Goal: Transaction & Acquisition: Purchase product/service

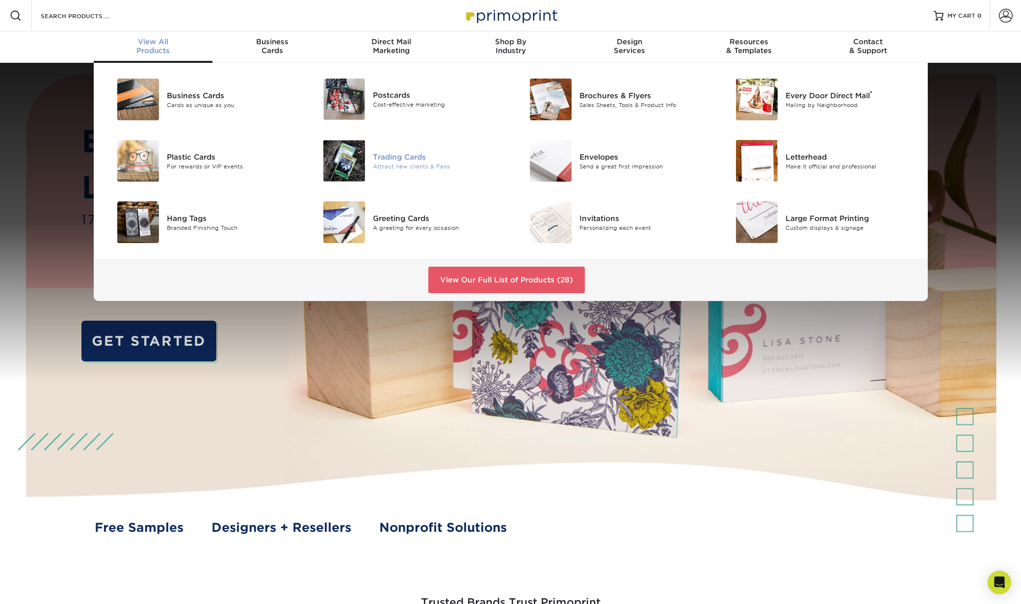
click at [410, 156] on div "Trading Cards" at bounding box center [438, 156] width 130 height 11
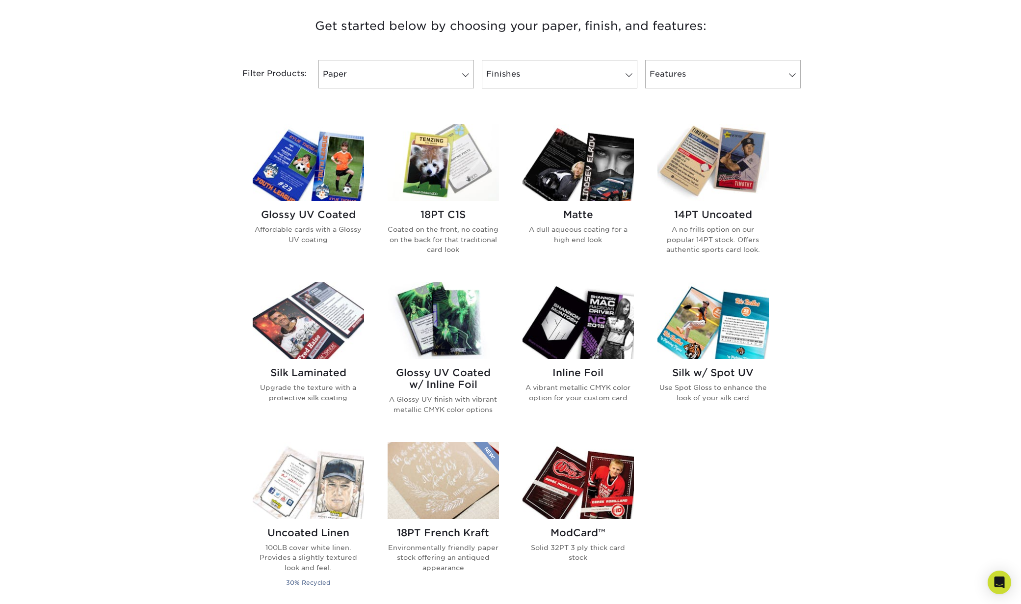
scroll to position [431, 0]
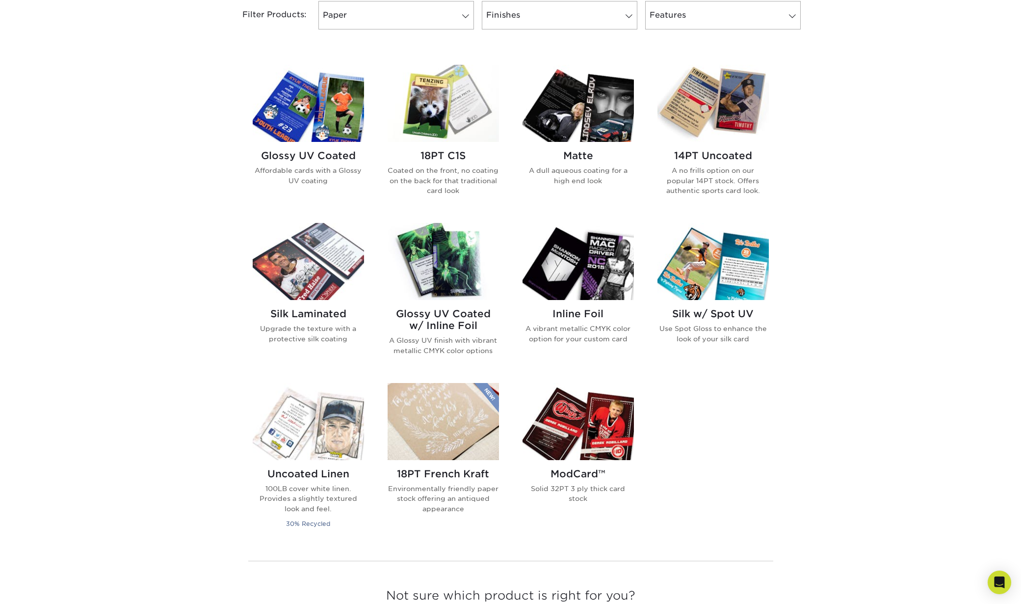
click at [435, 100] on img at bounding box center [443, 103] width 111 height 77
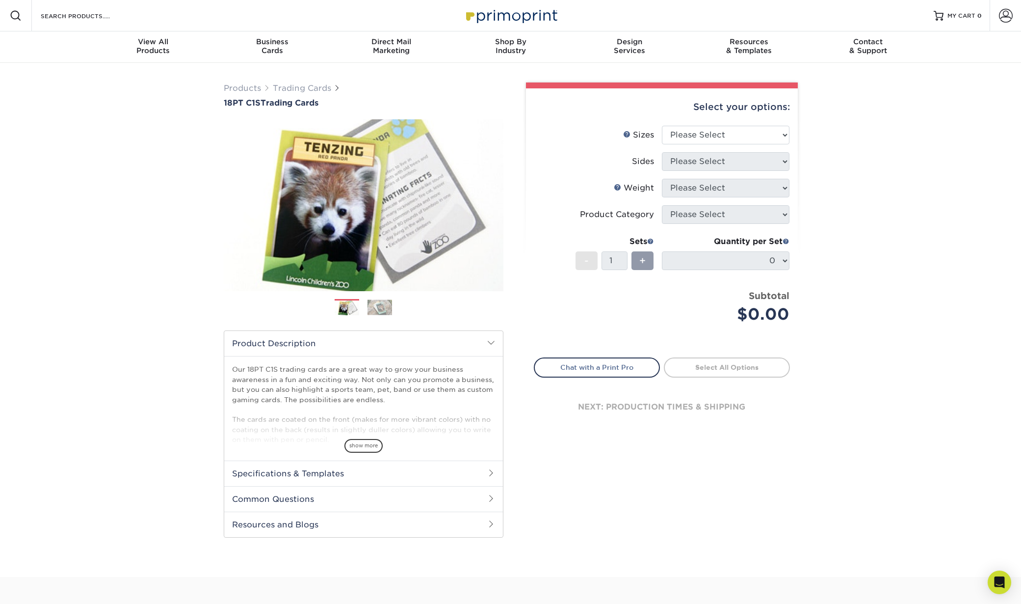
select select "2.50x3.50"
click at [662, 126] on select "Please Select 2.5" x 3.5"" at bounding box center [726, 135] width 128 height 19
click at [729, 160] on select "Please Select Print Both Sides Print Front Only" at bounding box center [726, 161] width 128 height 19
select select "13abbda7-1d64-4f25-8bb2-c179b224825d"
click at [662, 152] on select "Please Select Print Both Sides Print Front Only" at bounding box center [726, 161] width 128 height 19
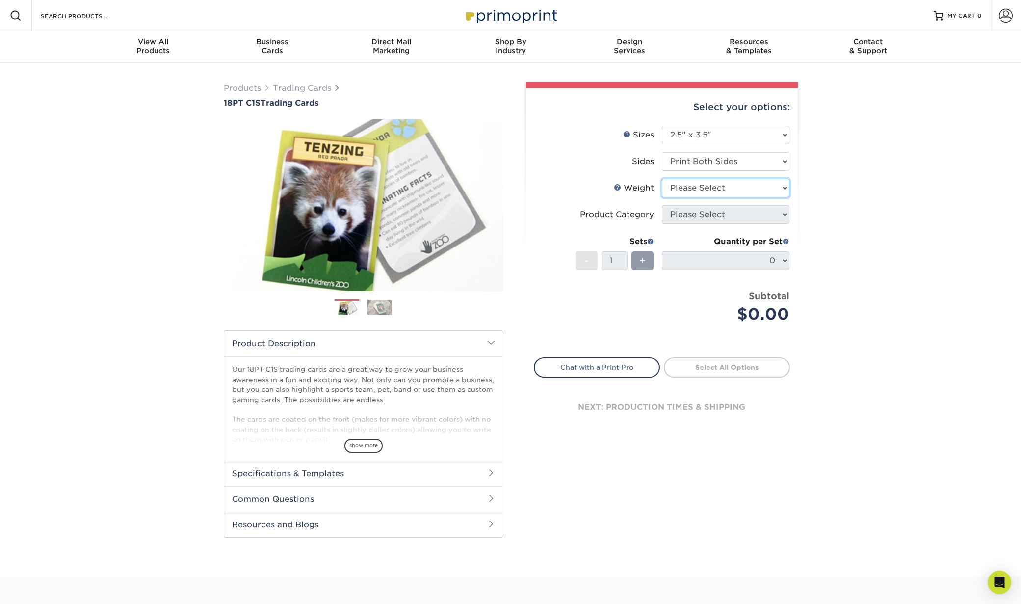
click at [725, 188] on select "Please Select 18PT C1S" at bounding box center [726, 188] width 128 height 19
select select "18PTC1S"
click at [662, 179] on select "Please Select 18PT C1S" at bounding box center [726, 188] width 128 height 19
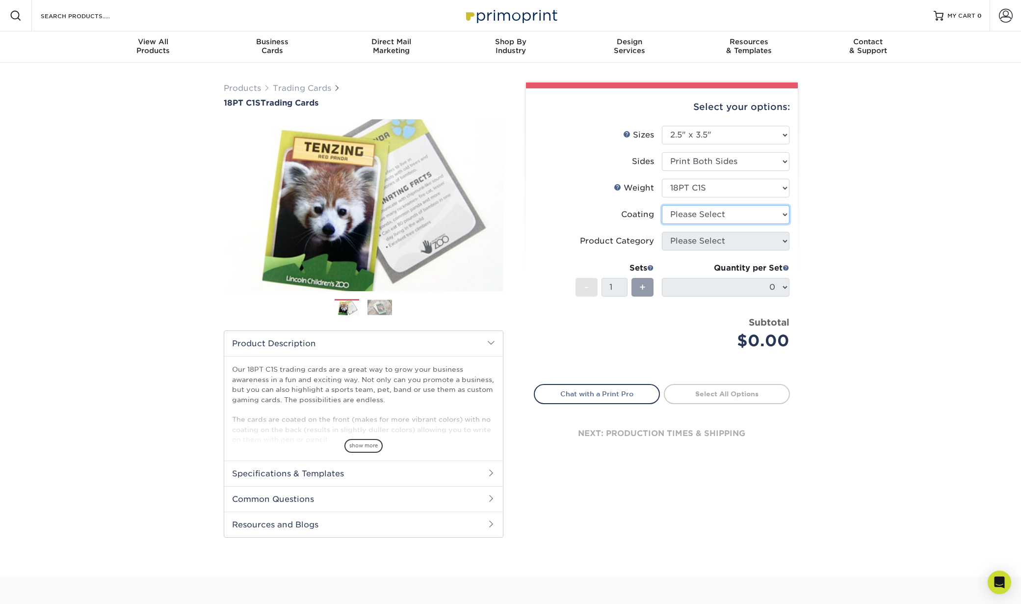
click at [725, 220] on select at bounding box center [726, 214] width 128 height 19
select select "3e7618de-abca-4bda-9f97-8b9129e913d8"
click at [662, 205] on select at bounding box center [726, 214] width 128 height 19
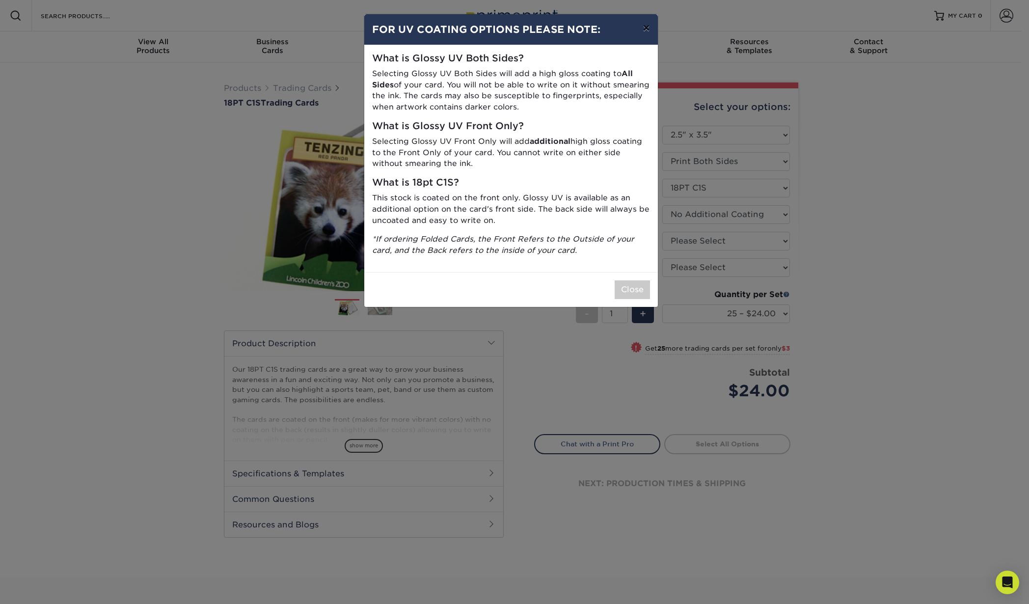
click at [649, 30] on button "×" at bounding box center [646, 27] width 23 height 27
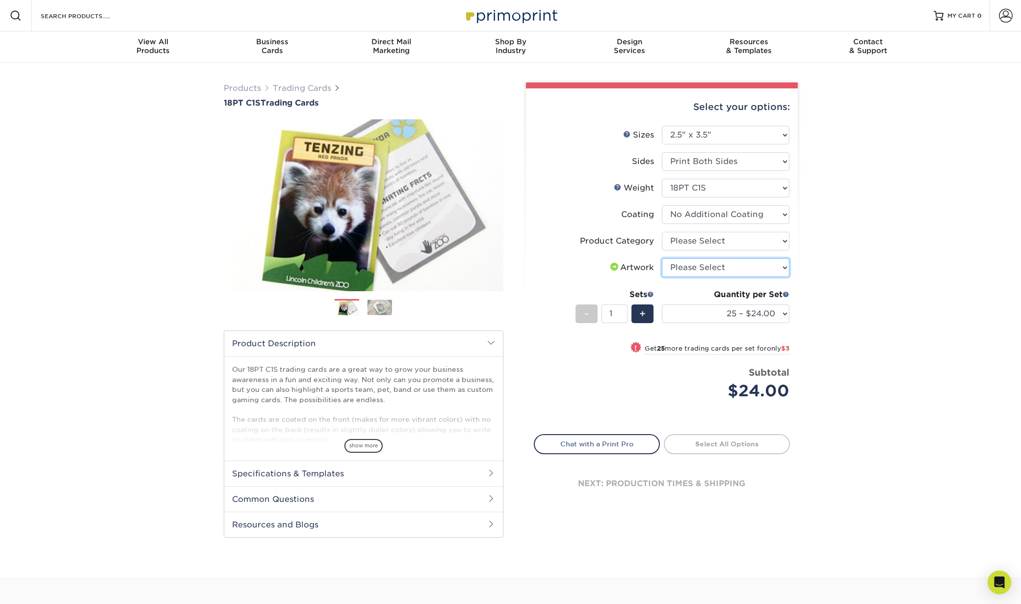
click at [735, 264] on select "Please Select I will upload files I need a design - $100" at bounding box center [726, 267] width 128 height 19
click at [662, 258] on select "Please Select I will upload files I need a design - $100" at bounding box center [726, 267] width 128 height 19
click at [727, 269] on select "Please Select I will upload files I need a design - $100" at bounding box center [726, 267] width 128 height 19
select select "upload"
click at [662, 258] on select "Please Select I will upload files I need a design - $100" at bounding box center [726, 267] width 128 height 19
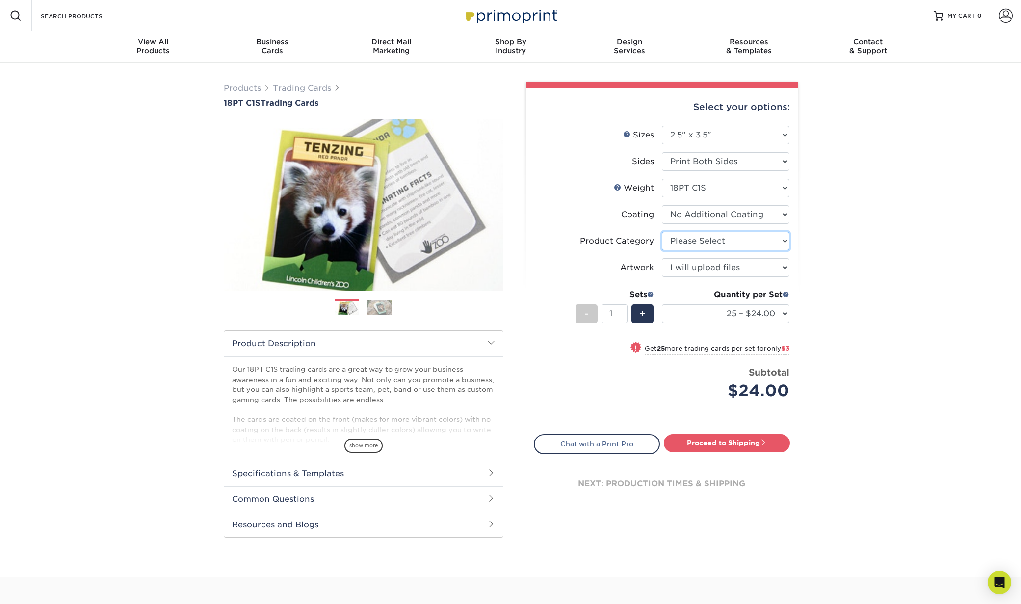
click at [721, 245] on select "Please Select Trading Cards" at bounding box center [726, 241] width 128 height 19
select select "c2f9bce9-36c2-409d-b101-c29d9d031e18"
click at [662, 232] on select "Please Select Trading Cards" at bounding box center [726, 241] width 128 height 19
click at [750, 314] on select "25 – $24.00 50 – $27.00 75 – $35.00 100 – $39.00 250 – $45.00 500 – $55.00 1000…" at bounding box center [726, 313] width 128 height 19
select select "50 – $27.00"
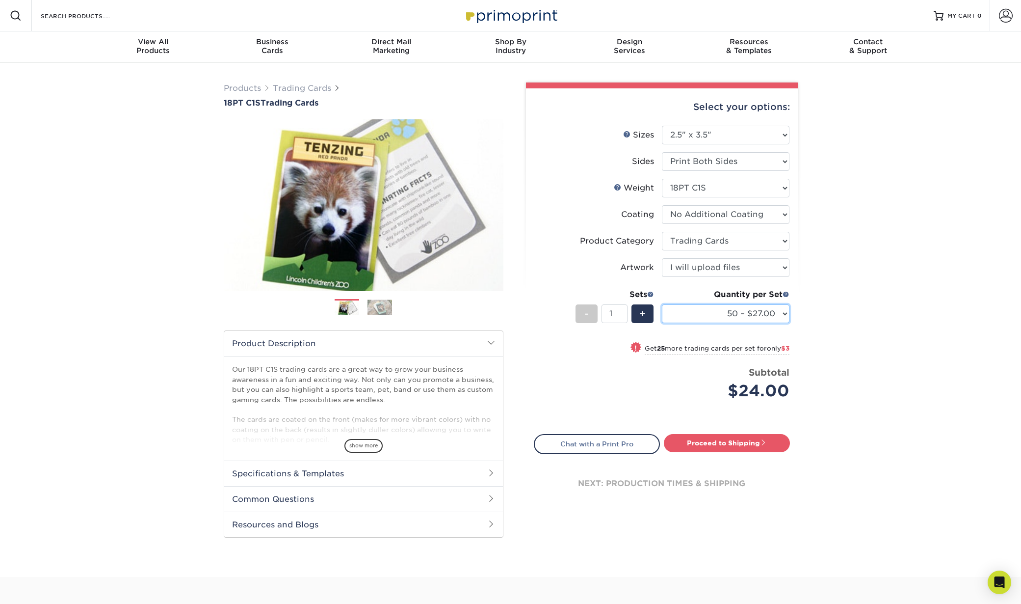
click at [662, 304] on select "25 – $24.00 50 – $27.00 75 – $35.00 100 – $39.00 250 – $45.00 500 – $55.00 1000…" at bounding box center [726, 313] width 128 height 19
